Goal: Task Accomplishment & Management: Manage account settings

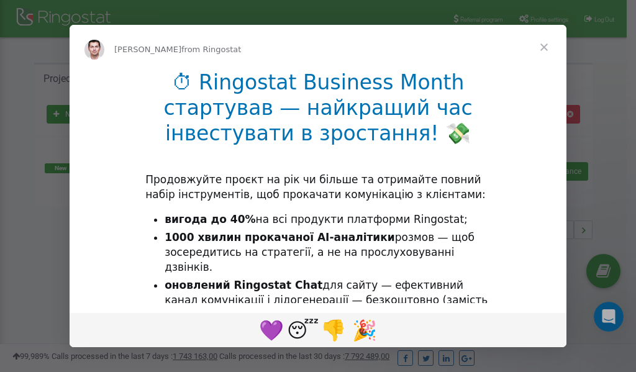
click at [545, 45] on span "Close" at bounding box center [543, 47] width 45 height 45
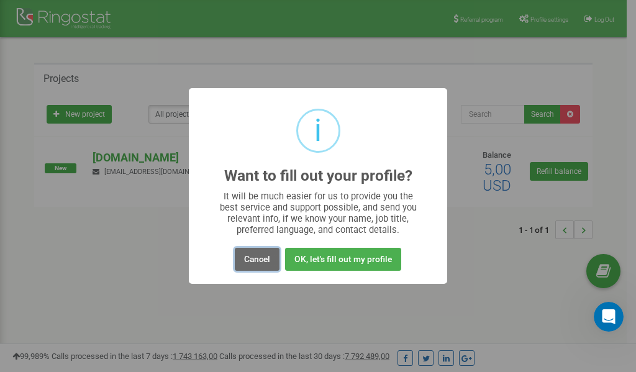
click at [259, 258] on button "Cancel" at bounding box center [257, 259] width 45 height 23
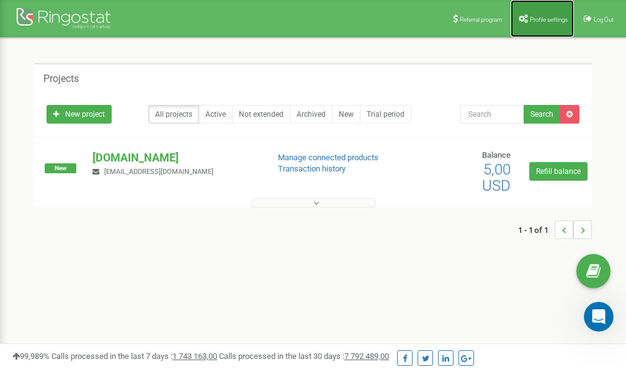
click at [544, 17] on span "Profile settings" at bounding box center [549, 19] width 38 height 7
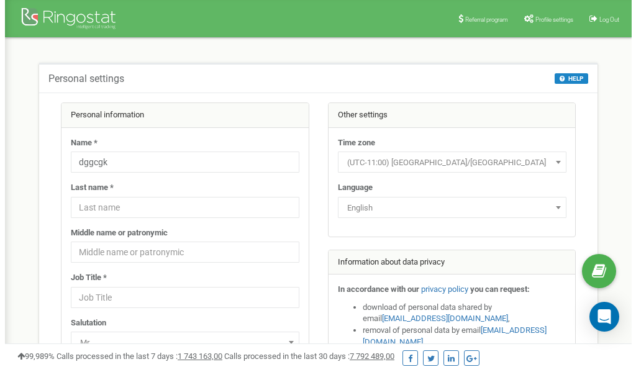
scroll to position [62, 0]
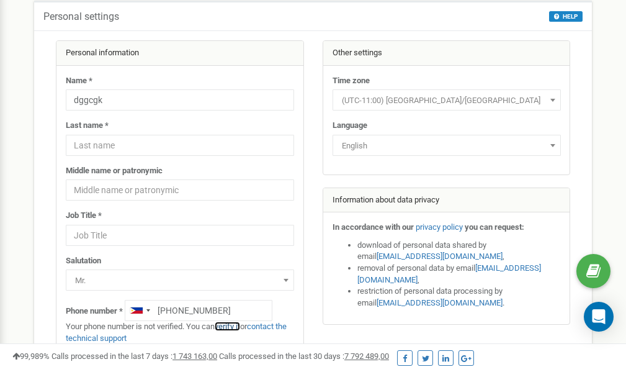
click at [233, 325] on link "verify it" at bounding box center [227, 326] width 25 height 9
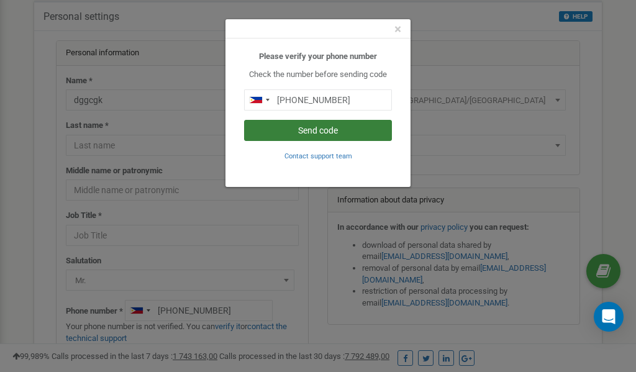
click at [317, 130] on button "Send code" at bounding box center [318, 130] width 148 height 21
